Goal: Task Accomplishment & Management: Use online tool/utility

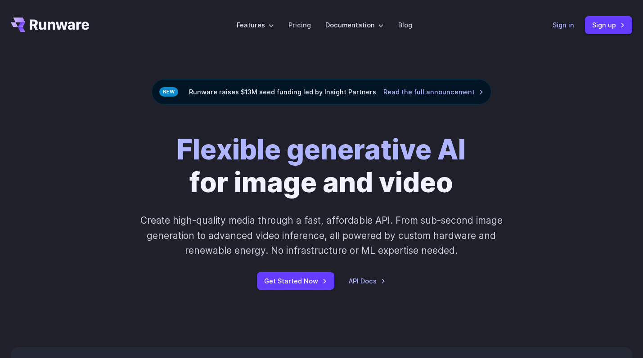
click at [565, 24] on link "Sign in" at bounding box center [563, 25] width 22 height 10
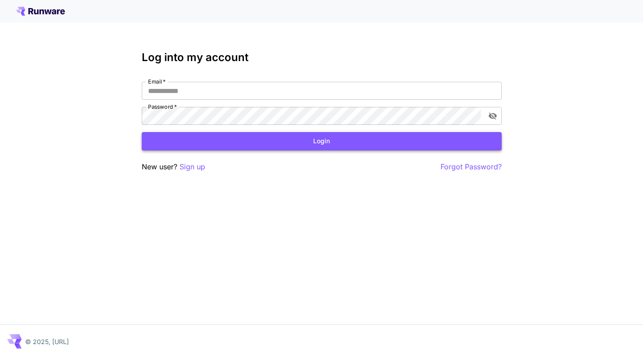
type input "**********"
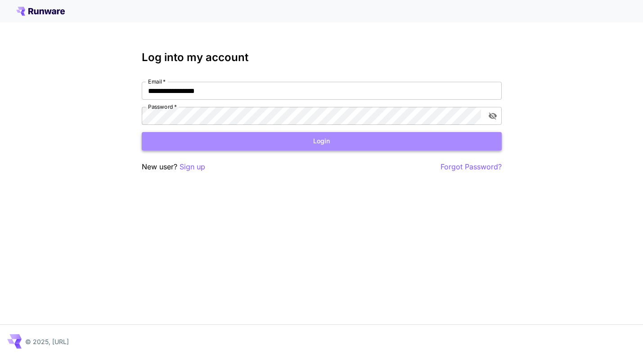
click at [308, 136] on button "Login" at bounding box center [322, 141] width 360 height 18
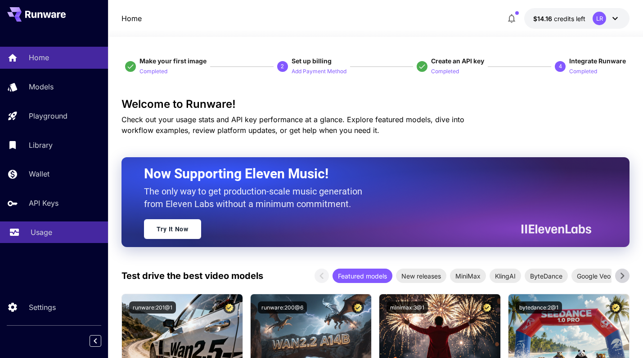
click at [42, 240] on link "Usage" at bounding box center [54, 233] width 108 height 22
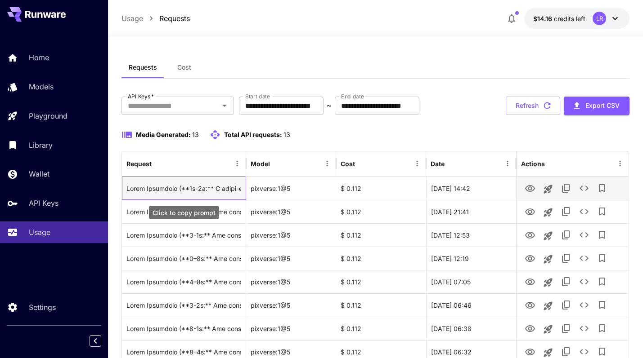
click at [191, 190] on div "Click to copy prompt" at bounding box center [183, 188] width 115 height 23
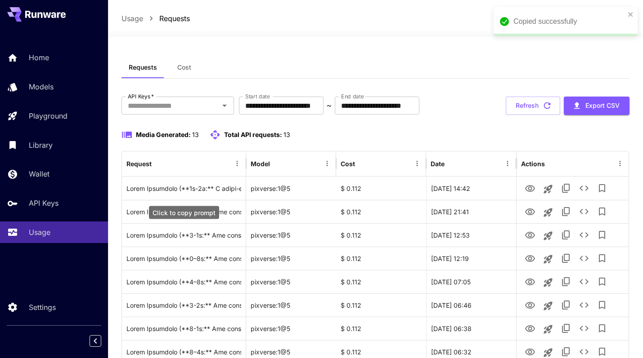
click at [187, 213] on div "Click to copy prompt" at bounding box center [184, 212] width 70 height 13
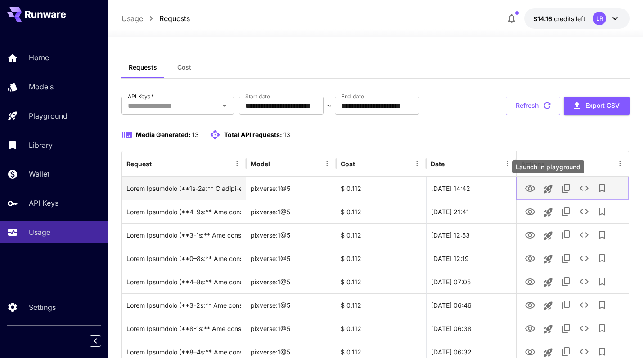
click at [545, 190] on icon "Launch in playground" at bounding box center [547, 189] width 11 height 11
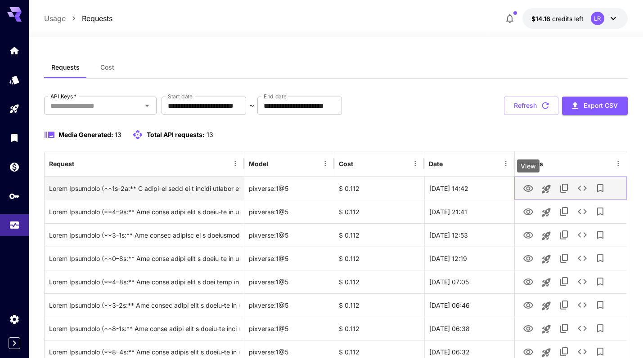
click at [527, 188] on icon "View" at bounding box center [528, 188] width 11 height 11
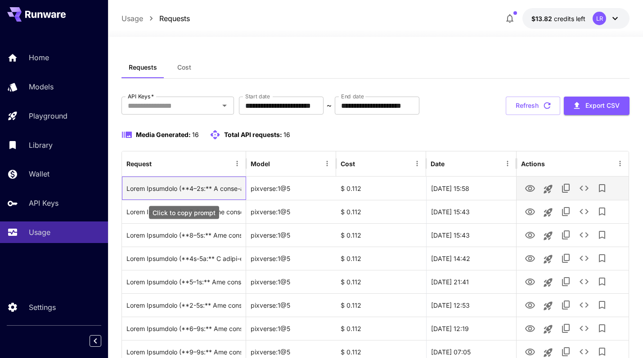
click at [203, 190] on div "Click to copy prompt" at bounding box center [183, 188] width 115 height 23
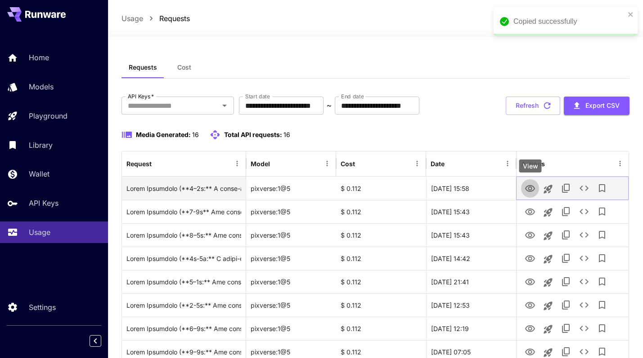
click at [531, 188] on icon "View" at bounding box center [530, 188] width 10 height 7
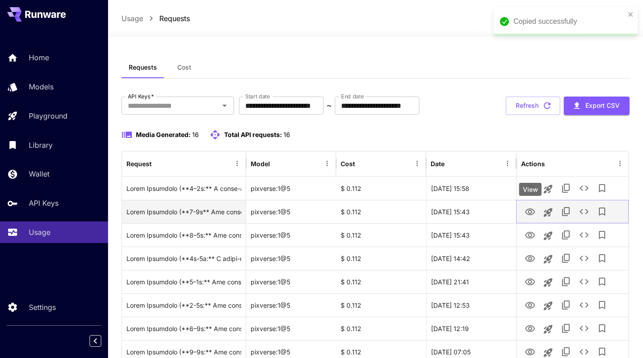
click at [532, 212] on icon "View" at bounding box center [529, 212] width 11 height 11
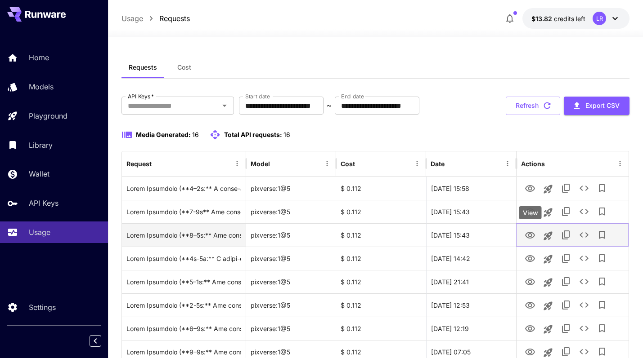
click at [526, 233] on icon "View" at bounding box center [530, 235] width 10 height 7
